Goal: Task Accomplishment & Management: Manage account settings

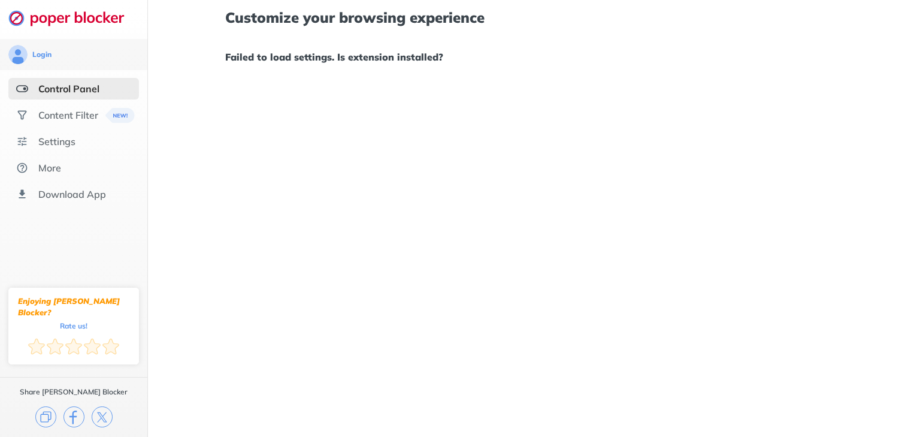
click at [237, 163] on div "Customize your browsing experience Failed to load settings. Is extension instal…" at bounding box center [534, 218] width 772 height 437
click at [51, 165] on div "More" at bounding box center [49, 168] width 23 height 12
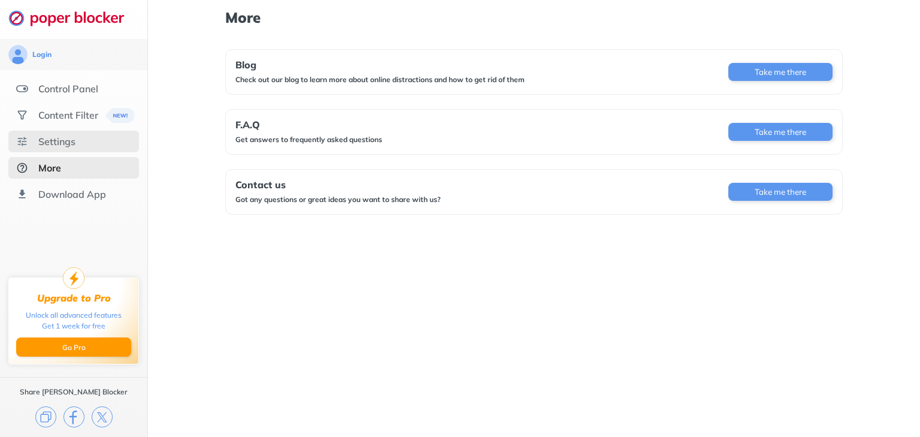
click at [54, 143] on div "Settings" at bounding box center [56, 141] width 37 height 12
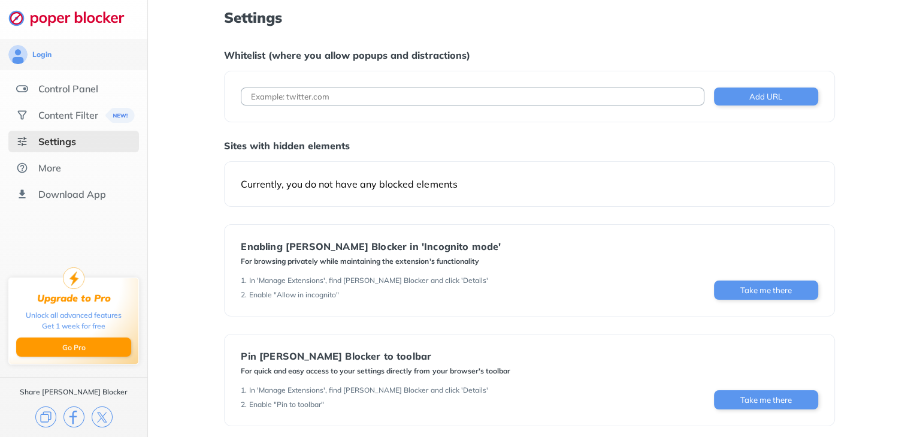
click at [875, 200] on div "Settings Whitelist (where you allow popups and distractions) Add URL Sites with…" at bounding box center [529, 259] width 763 height 519
